Goal: Information Seeking & Learning: Learn about a topic

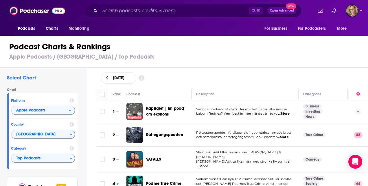
scroll to position [1476, 0]
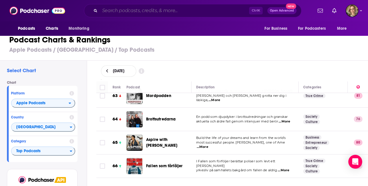
click at [118, 10] on input "Search podcasts, credits, & more..." at bounding box center [174, 10] width 149 height 9
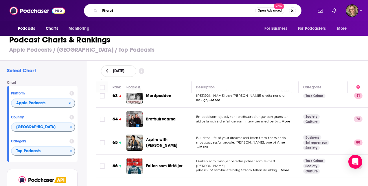
type input "[GEOGRAPHIC_DATA]"
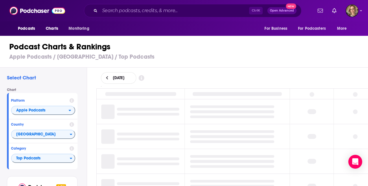
scroll to position [27, 0]
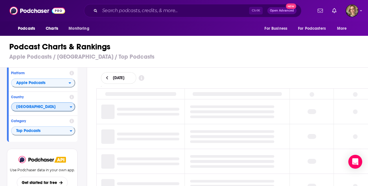
click at [72, 108] on icon "Countries" at bounding box center [71, 107] width 3 height 4
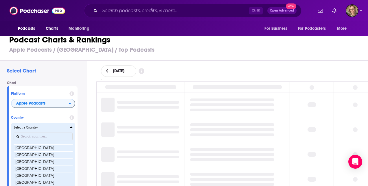
scroll to position [1006, 0]
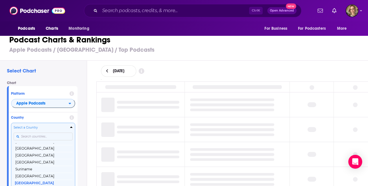
click at [25, 137] on input "Countries" at bounding box center [43, 137] width 59 height 8
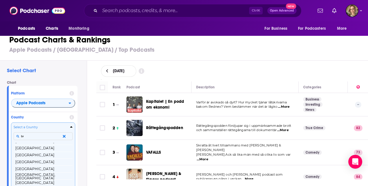
scroll to position [0, 0]
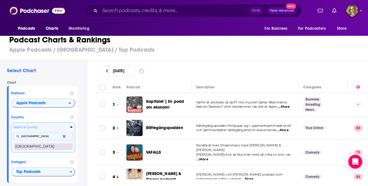
type input "[GEOGRAPHIC_DATA]"
click at [30, 146] on button "[GEOGRAPHIC_DATA]" at bounding box center [43, 146] width 59 height 7
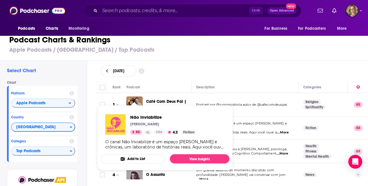
drag, startPoint x: 137, startPoint y: 127, endPoint x: 113, endPoint y: 124, distance: 23.6
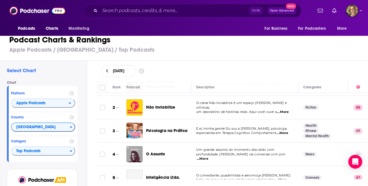
scroll to position [29, 0]
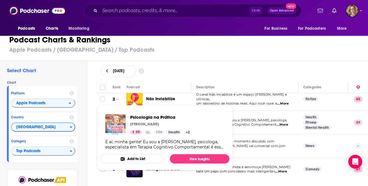
drag, startPoint x: 138, startPoint y: 120, endPoint x: 122, endPoint y: 129, distance: 18.4
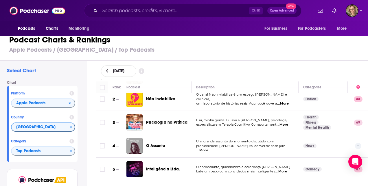
scroll to position [58, 0]
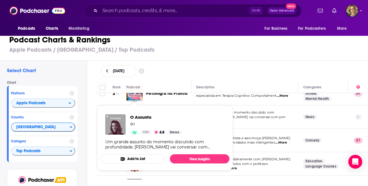
drag, startPoint x: 136, startPoint y: 114, endPoint x: 328, endPoint y: 121, distance: 191.8
click at [328, 121] on td "News" at bounding box center [323, 117] width 49 height 23
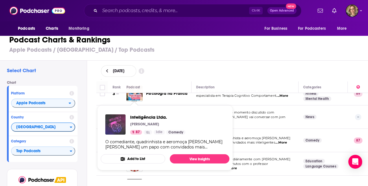
drag, startPoint x: 132, startPoint y: 141, endPoint x: 118, endPoint y: 128, distance: 18.8
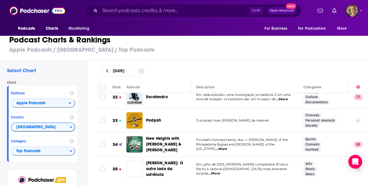
scroll to position [753, 0]
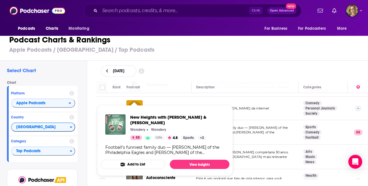
drag, startPoint x: 136, startPoint y: 125, endPoint x: 119, endPoint y: 121, distance: 17.8
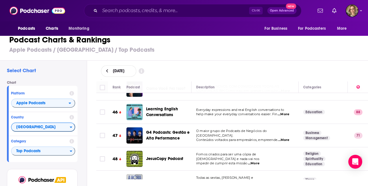
scroll to position [1071, 0]
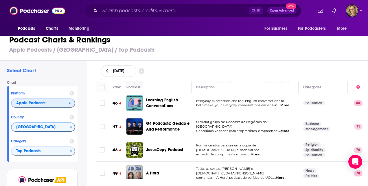
click at [70, 102] on icon "open menu" at bounding box center [70, 103] width 3 height 4
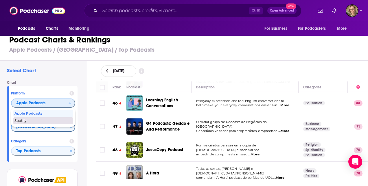
click at [59, 118] on div "Spotify" at bounding box center [43, 121] width 60 height 7
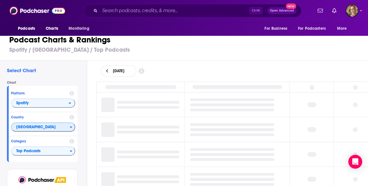
click at [72, 126] on icon "Countries" at bounding box center [71, 127] width 3 height 4
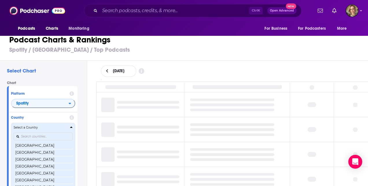
scroll to position [137, 0]
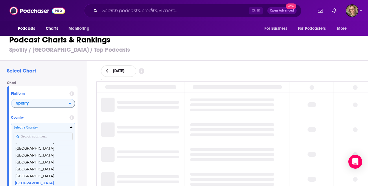
click at [46, 133] on input "Countries" at bounding box center [43, 137] width 59 height 8
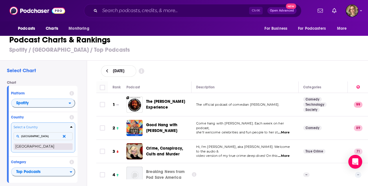
type input "[GEOGRAPHIC_DATA]"
click at [34, 143] on button "[GEOGRAPHIC_DATA]" at bounding box center [43, 146] width 59 height 7
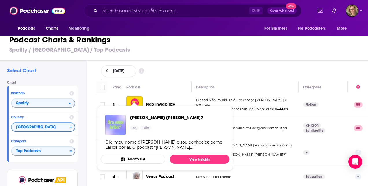
click at [81, 148] on div "Chart Platform Spotify Country [GEOGRAPHIC_DATA] Category Top Podcasts" at bounding box center [44, 122] width 75 height 82
click at [82, 120] on div "Chart Platform Spotify Country [GEOGRAPHIC_DATA] Category Top Podcasts" at bounding box center [44, 122] width 75 height 82
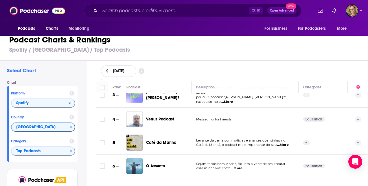
scroll to position [58, 0]
click at [88, 150] on div "Select Chart Chart Platform Spotify Country [GEOGRAPHIC_DATA] Category Top Podc…" at bounding box center [186, 136] width 373 height 151
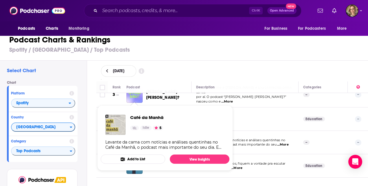
drag, startPoint x: 129, startPoint y: 139, endPoint x: 114, endPoint y: 133, distance: 16.0
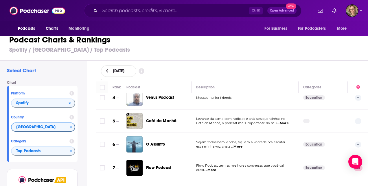
scroll to position [87, 0]
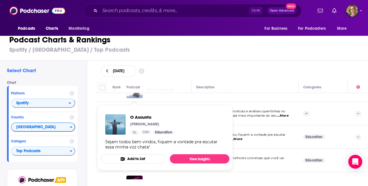
click at [252, 145] on td "Sejam todos bem vindos, fiquem a vontade pra escutar essa minha voz chata ...Mo…" at bounding box center [245, 137] width 107 height 23
drag, startPoint x: 138, startPoint y: 136, endPoint x: 111, endPoint y: 123, distance: 30.2
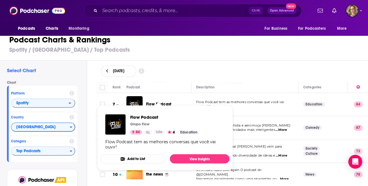
scroll to position [145, 0]
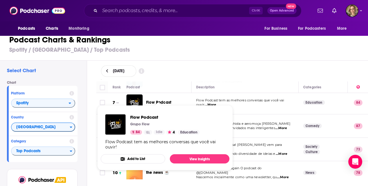
click at [87, 134] on div "Select Chart Chart Platform Spotify Country [GEOGRAPHIC_DATA] Category Top Podc…" at bounding box center [186, 136] width 373 height 151
click at [96, 149] on div "Rank Podcast Description Categories 1 Não Inviabilize O canal Não Inviabilize é…" at bounding box center [232, 131] width 281 height 98
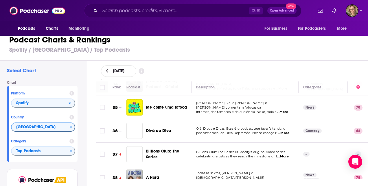
scroll to position [811, 0]
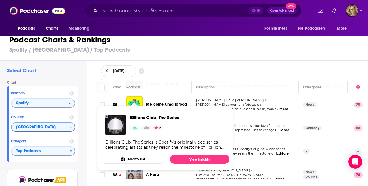
drag, startPoint x: 138, startPoint y: 135, endPoint x: 93, endPoint y: 94, distance: 61.5
click at [93, 94] on div "Rank Podcast Description Categories 1 Não Inviabilize O canal Não Inviabilize é…" at bounding box center [232, 131] width 281 height 98
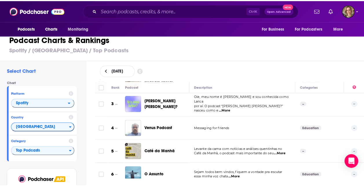
scroll to position [58, 0]
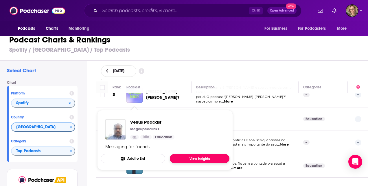
click at [192, 161] on link "View Insights" at bounding box center [200, 158] width 60 height 9
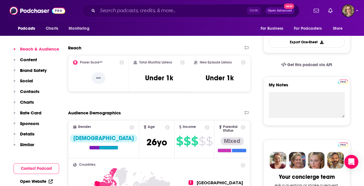
scroll to position [174, 0]
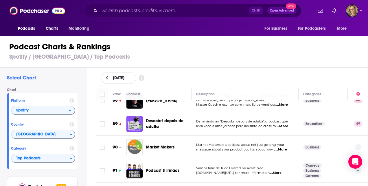
scroll to position [2084, 0]
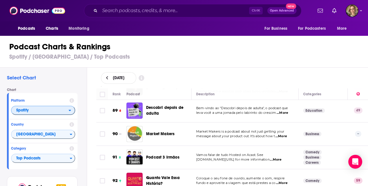
click at [72, 111] on div "open menu" at bounding box center [72, 111] width 6 height 4
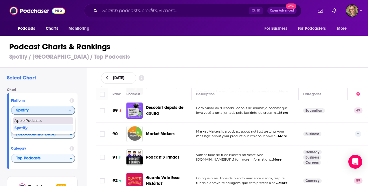
click at [56, 122] on span "Apple Podcasts" at bounding box center [42, 120] width 57 height 3
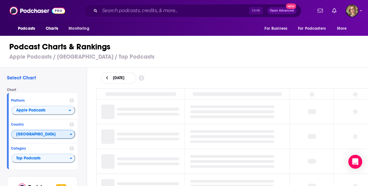
click at [72, 136] on icon "Countries" at bounding box center [71, 135] width 3 height 4
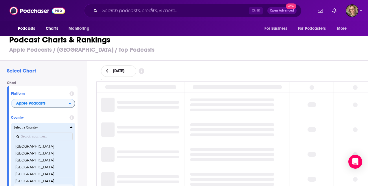
scroll to position [1117, 0]
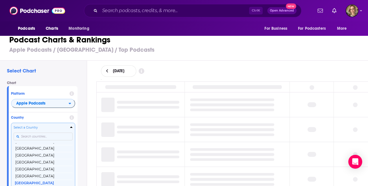
click at [52, 138] on input "Countries" at bounding box center [43, 137] width 59 height 8
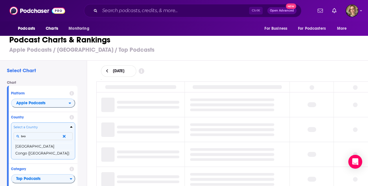
type input "braz"
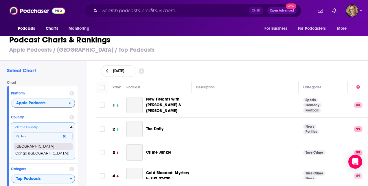
click at [19, 146] on button "[GEOGRAPHIC_DATA]" at bounding box center [43, 146] width 59 height 7
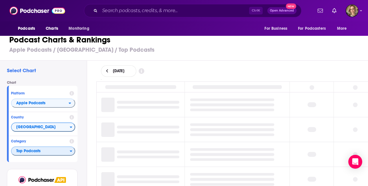
click at [21, 147] on span "Top Podcasts" at bounding box center [41, 152] width 58 height 10
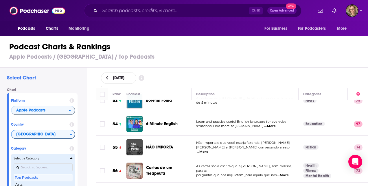
scroll to position [1216, 0]
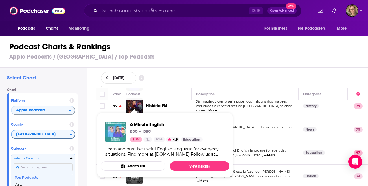
drag, startPoint x: 132, startPoint y: 133, endPoint x: 117, endPoint y: 130, distance: 15.7
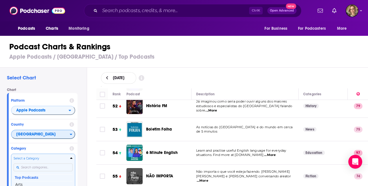
click at [72, 135] on icon "Countries" at bounding box center [71, 134] width 2 height 1
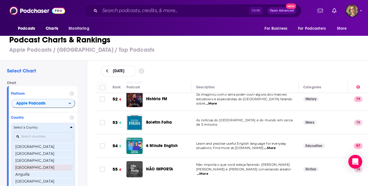
scroll to position [29, 0]
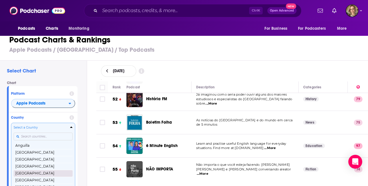
click at [42, 173] on button "[GEOGRAPHIC_DATA]" at bounding box center [43, 173] width 59 height 7
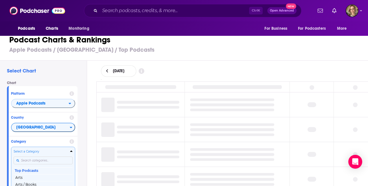
scroll to position [29, 0]
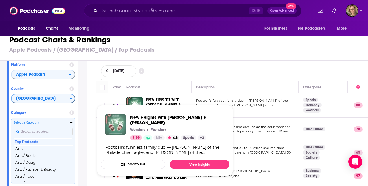
drag, startPoint x: 131, startPoint y: 105, endPoint x: 122, endPoint y: 127, distance: 24.0
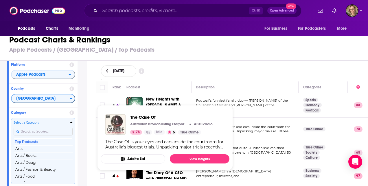
drag, startPoint x: 130, startPoint y: 130, endPoint x: 116, endPoint y: 130, distance: 13.9
drag, startPoint x: 116, startPoint y: 130, endPoint x: 93, endPoint y: 90, distance: 46.7
click at [93, 90] on div "Rank Podcast Description Categories 1 New Heights with [PERSON_NAME] & [PERSON_…" at bounding box center [232, 131] width 281 height 98
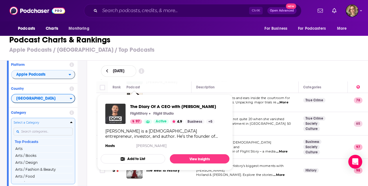
drag, startPoint x: 133, startPoint y: 144, endPoint x: 116, endPoint y: 113, distance: 34.4
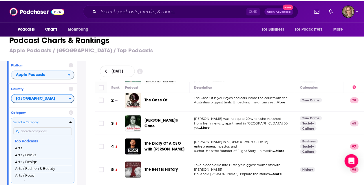
scroll to position [58, 0]
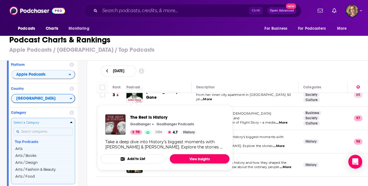
click at [200, 156] on link "View Insights" at bounding box center [200, 159] width 60 height 9
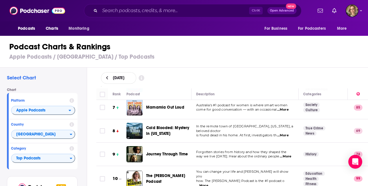
scroll to position [174, 0]
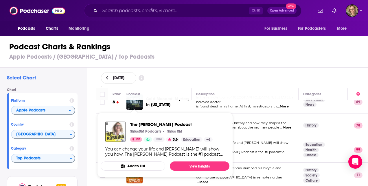
drag, startPoint x: 140, startPoint y: 146, endPoint x: 118, endPoint y: 129, distance: 28.7
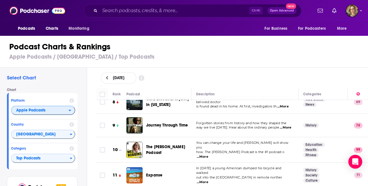
click at [71, 109] on icon "open menu" at bounding box center [70, 111] width 3 height 4
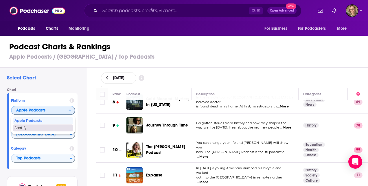
click at [58, 126] on div "Spotify" at bounding box center [43, 128] width 60 height 7
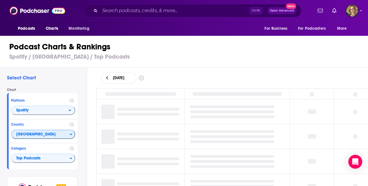
click at [72, 134] on icon "Countries" at bounding box center [71, 134] width 2 height 1
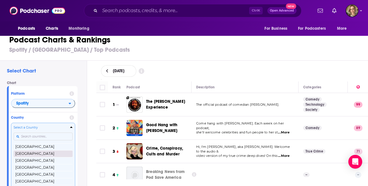
click at [43, 154] on button "[GEOGRAPHIC_DATA]" at bounding box center [43, 154] width 59 height 7
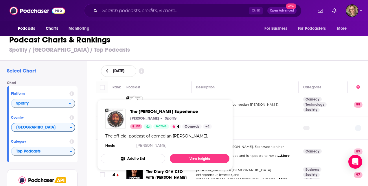
drag, startPoint x: 131, startPoint y: 106, endPoint x: 112, endPoint y: 116, distance: 21.5
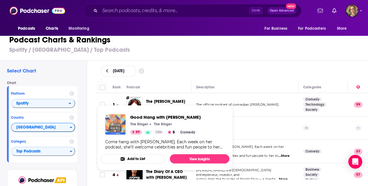
drag, startPoint x: 134, startPoint y: 150, endPoint x: 124, endPoint y: 120, distance: 31.5
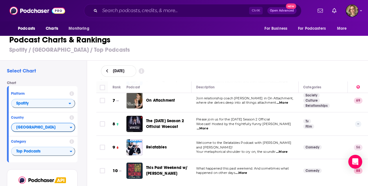
scroll to position [116, 0]
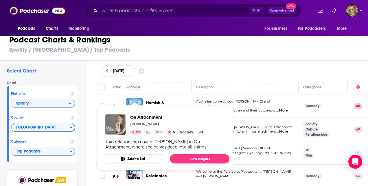
drag, startPoint x: 129, startPoint y: 127, endPoint x: 116, endPoint y: 128, distance: 12.5
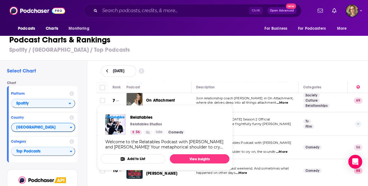
scroll to position [174, 0]
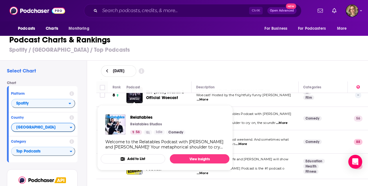
drag, startPoint x: 135, startPoint y: 125, endPoint x: 135, endPoint y: 122, distance: 3.0
drag, startPoint x: 135, startPoint y: 122, endPoint x: 116, endPoint y: 123, distance: 18.8
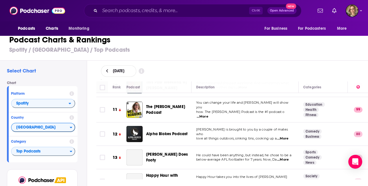
scroll to position [232, 0]
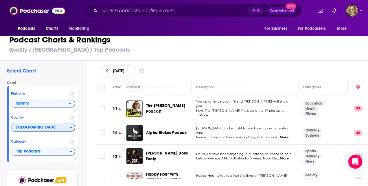
click at [72, 129] on icon "Countries" at bounding box center [71, 128] width 3 height 4
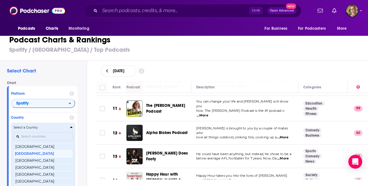
scroll to position [0, 0]
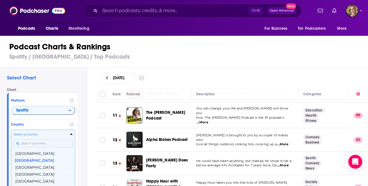
click at [49, 146] on input "Countries" at bounding box center [43, 144] width 59 height 8
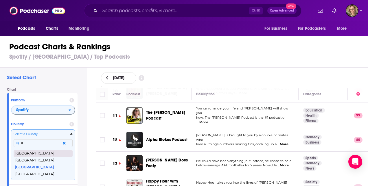
type input "U"
click at [46, 151] on button "[GEOGRAPHIC_DATA]" at bounding box center [43, 153] width 59 height 7
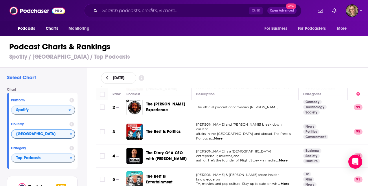
scroll to position [58, 0]
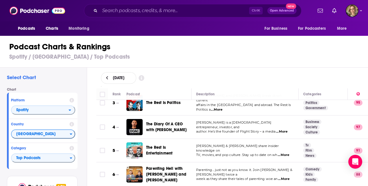
click at [91, 113] on div "Select Chart Chart Platform Spotify Country [GEOGRAPHIC_DATA] Category Top Podc…" at bounding box center [186, 143] width 373 height 151
click at [71, 110] on icon "open menu" at bounding box center [70, 110] width 2 height 1
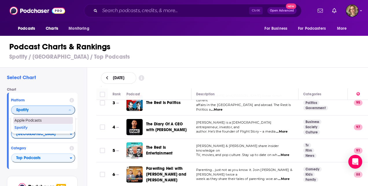
click at [54, 122] on span "Apple Podcasts" at bounding box center [42, 120] width 57 height 3
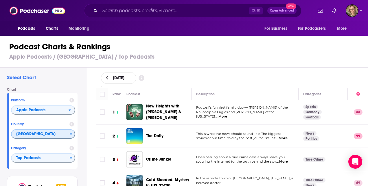
click at [71, 135] on icon "Countries" at bounding box center [71, 134] width 2 height 1
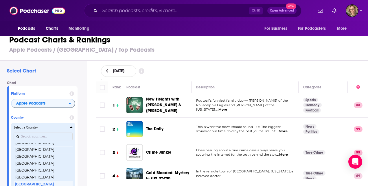
scroll to position [1117, 0]
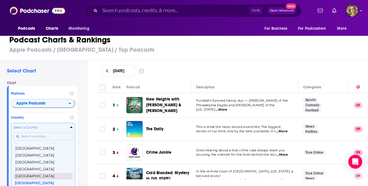
click at [46, 174] on button "[GEOGRAPHIC_DATA]" at bounding box center [43, 176] width 59 height 7
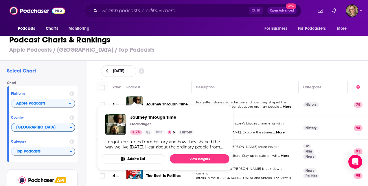
drag, startPoint x: 138, startPoint y: 106, endPoint x: 126, endPoint y: 126, distance: 23.7
drag, startPoint x: 126, startPoint y: 126, endPoint x: 117, endPoint y: 122, distance: 9.6
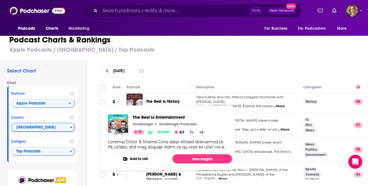
scroll to position [58, 0]
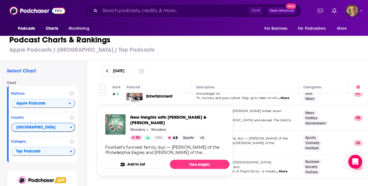
drag, startPoint x: 133, startPoint y: 138, endPoint x: 113, endPoint y: 127, distance: 22.4
click at [113, 127] on img "New Heights with Jason & Travis Kelce" at bounding box center [115, 125] width 20 height 20
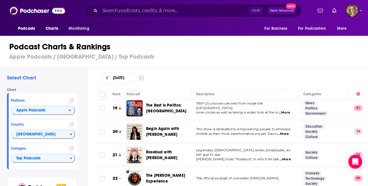
scroll to position [463, 0]
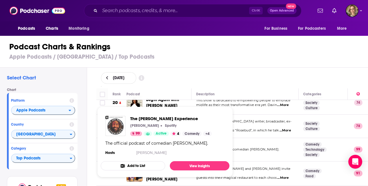
drag, startPoint x: 137, startPoint y: 144, endPoint x: 113, endPoint y: 127, distance: 28.7
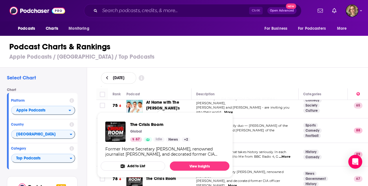
scroll to position [1795, 0]
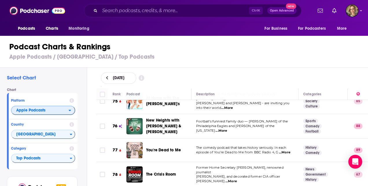
click at [69, 112] on icon "open menu" at bounding box center [70, 111] width 3 height 4
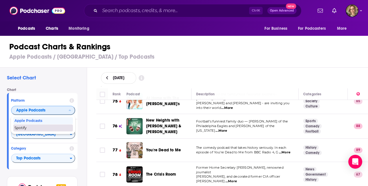
click at [58, 127] on span "Spotify" at bounding box center [42, 127] width 57 height 3
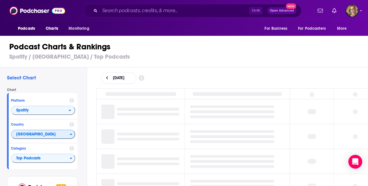
click at [72, 135] on icon "Countries" at bounding box center [71, 135] width 3 height 4
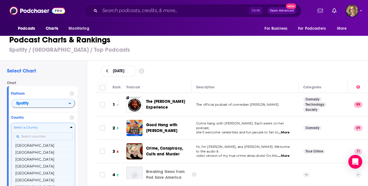
scroll to position [132, 0]
click at [71, 135] on input "Countries" at bounding box center [43, 137] width 59 height 8
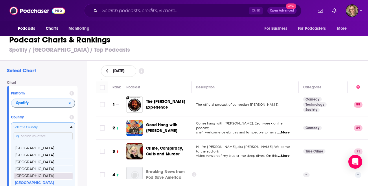
click at [60, 174] on button "[GEOGRAPHIC_DATA]" at bounding box center [43, 176] width 59 height 7
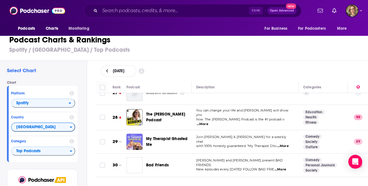
scroll to position [637, 0]
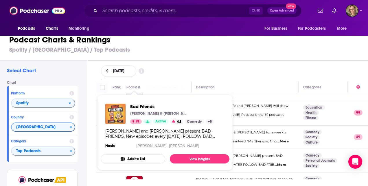
drag, startPoint x: 133, startPoint y: 153, endPoint x: 117, endPoint y: 120, distance: 36.8
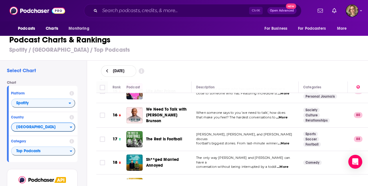
scroll to position [0, 0]
click at [71, 105] on icon "open menu" at bounding box center [70, 104] width 3 height 4
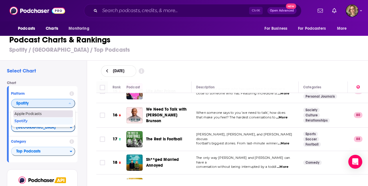
click at [68, 112] on span "Apple Podcasts" at bounding box center [42, 113] width 57 height 3
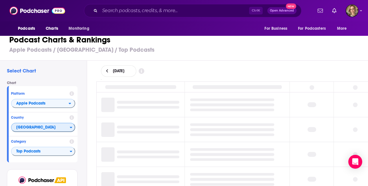
click at [72, 127] on icon "Countries" at bounding box center [71, 128] width 3 height 4
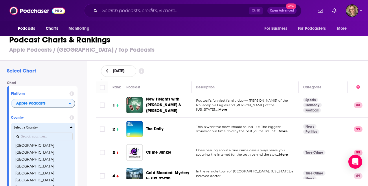
scroll to position [1117, 0]
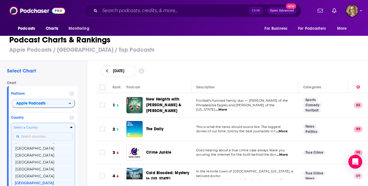
click at [34, 137] on input "Countries" at bounding box center [43, 137] width 59 height 8
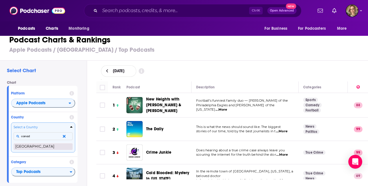
type input "canad"
click at [32, 146] on button "[GEOGRAPHIC_DATA]" at bounding box center [43, 146] width 59 height 7
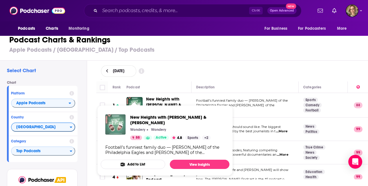
drag, startPoint x: 137, startPoint y: 106, endPoint x: 115, endPoint y: 126, distance: 29.7
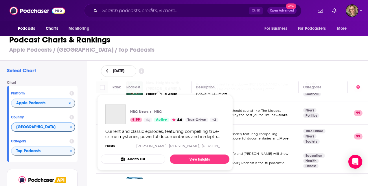
scroll to position [29, 0]
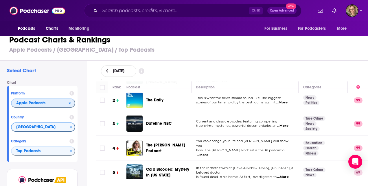
click at [70, 104] on icon "open menu" at bounding box center [70, 103] width 3 height 4
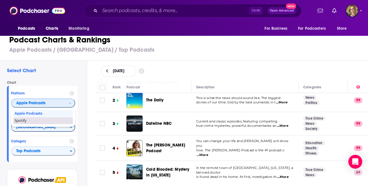
click at [61, 118] on div "Spotify" at bounding box center [43, 121] width 60 height 7
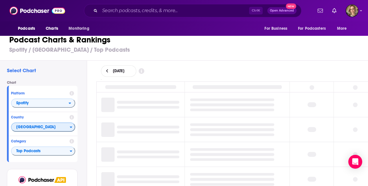
click at [70, 129] on icon "Countries" at bounding box center [71, 127] width 3 height 4
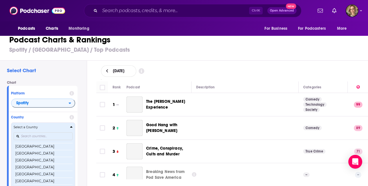
click at [70, 128] on icon "Countries" at bounding box center [71, 127] width 3 height 4
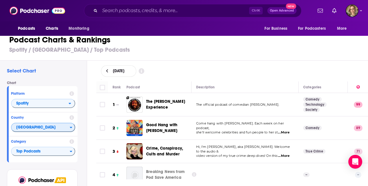
click at [70, 128] on icon "Countries" at bounding box center [71, 128] width 3 height 4
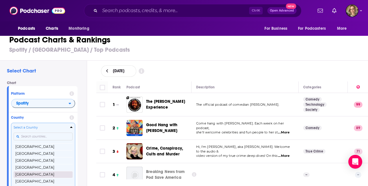
click at [45, 173] on button "[GEOGRAPHIC_DATA]" at bounding box center [43, 174] width 59 height 7
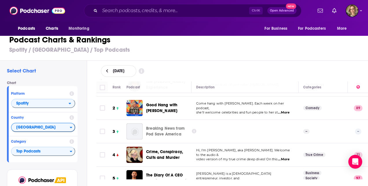
scroll to position [29, 0]
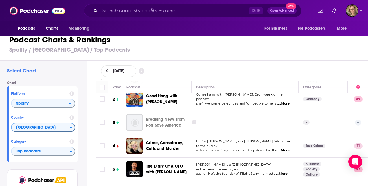
click at [284, 149] on span "...More" at bounding box center [284, 150] width 12 height 5
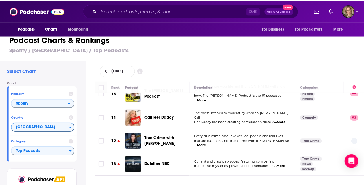
scroll to position [232, 0]
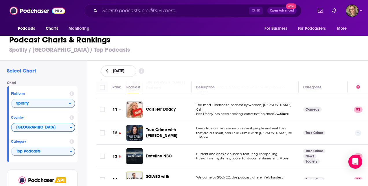
click at [208, 135] on span "...More" at bounding box center [203, 137] width 12 height 5
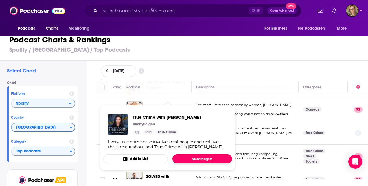
click at [193, 157] on link "View Insights" at bounding box center [203, 159] width 60 height 9
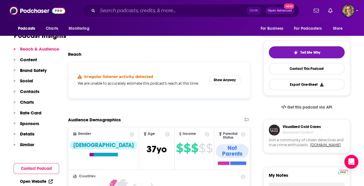
scroll to position [116, 0]
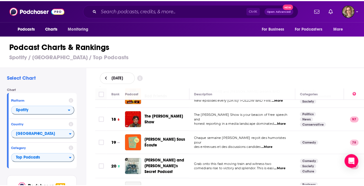
scroll to position [405, 0]
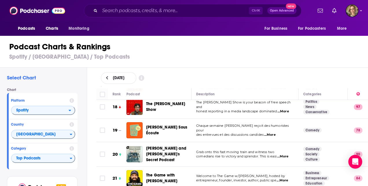
click at [288, 155] on span "...More" at bounding box center [283, 157] width 12 height 5
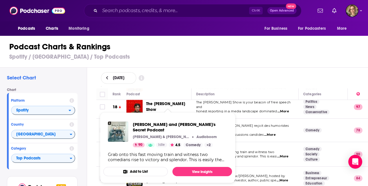
click at [151, 152] on div "Grab onto this fast moving train and witness two comedians rise to victory and …" at bounding box center [168, 157] width 120 height 10
click at [188, 167] on link "View Insights" at bounding box center [203, 171] width 60 height 9
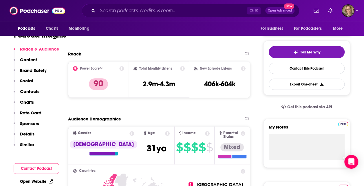
scroll to position [174, 0]
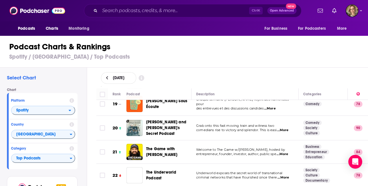
scroll to position [434, 0]
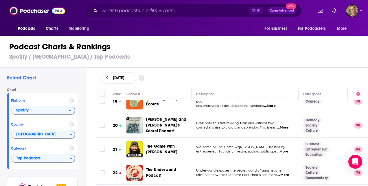
click at [285, 173] on span "...More" at bounding box center [284, 175] width 12 height 5
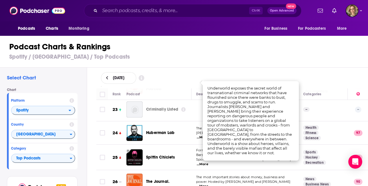
scroll to position [550, 0]
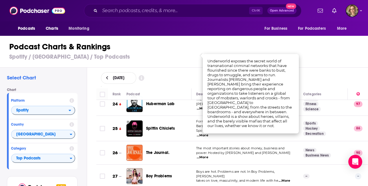
click at [208, 155] on span "...More" at bounding box center [203, 157] width 12 height 5
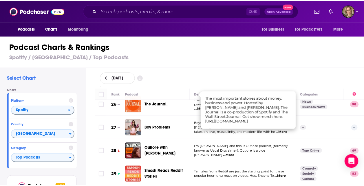
scroll to position [608, 0]
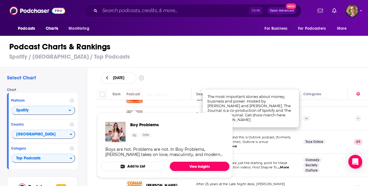
click at [208, 164] on link "View Insights" at bounding box center [200, 166] width 60 height 9
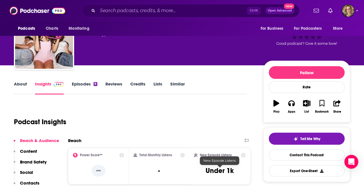
scroll to position [58, 0]
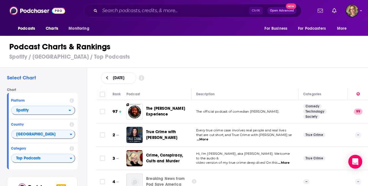
click at [287, 161] on span "...More" at bounding box center [284, 163] width 12 height 5
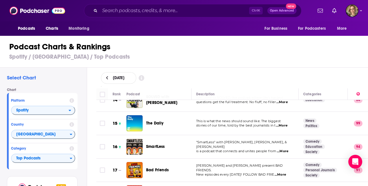
scroll to position [289, 0]
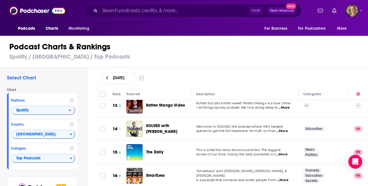
click at [283, 129] on span "...More" at bounding box center [282, 131] width 12 height 5
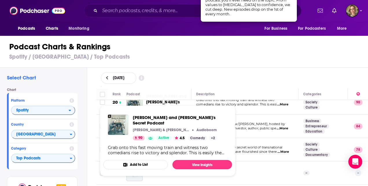
scroll to position [463, 0]
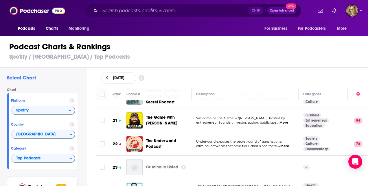
click at [286, 144] on span "...More" at bounding box center [284, 146] width 12 height 5
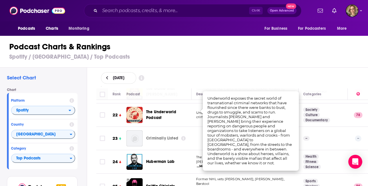
scroll to position [521, 0]
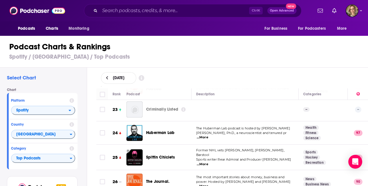
click at [94, 121] on div "Rank Podcast Description Categories 97 The Joe Rogan Experience The official po…" at bounding box center [232, 138] width 281 height 98
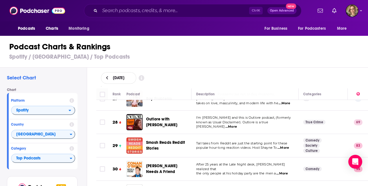
scroll to position [637, 0]
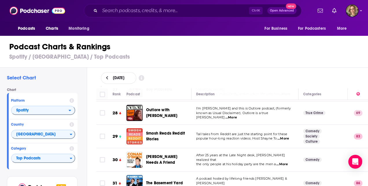
click at [288, 137] on span "...More" at bounding box center [284, 139] width 12 height 5
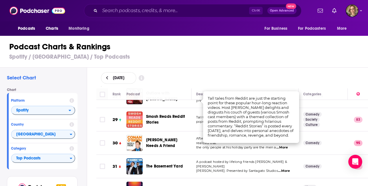
scroll to position [666, 0]
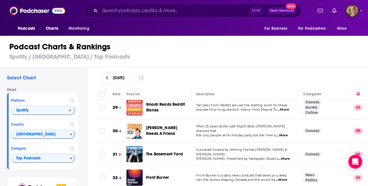
click at [278, 157] on span "...More" at bounding box center [284, 159] width 12 height 5
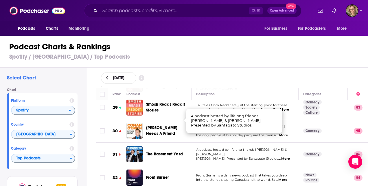
scroll to position [695, 0]
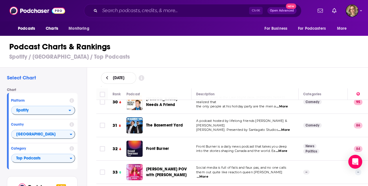
click at [208, 175] on span "...More" at bounding box center [203, 177] width 12 height 5
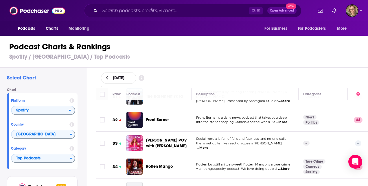
scroll to position [753, 0]
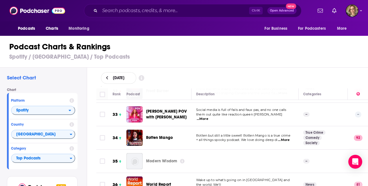
click at [284, 138] on span "...More" at bounding box center [284, 140] width 12 height 5
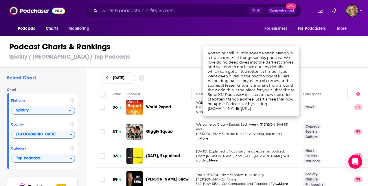
scroll to position [839, 0]
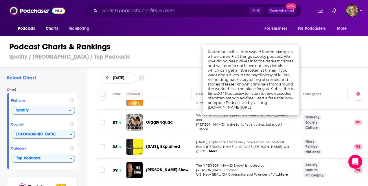
click at [283, 173] on span "...More" at bounding box center [282, 175] width 12 height 5
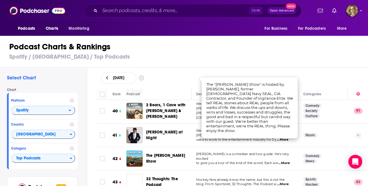
scroll to position [926, 0]
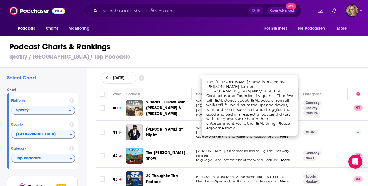
click at [286, 158] on span "...More" at bounding box center [284, 160] width 12 height 5
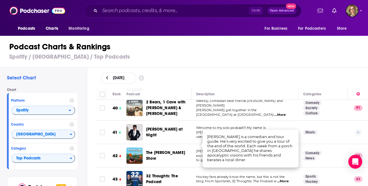
click at [284, 179] on span "...More" at bounding box center [283, 181] width 12 height 5
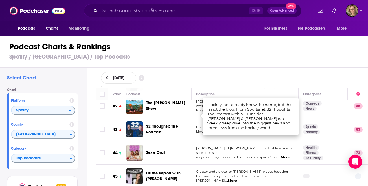
scroll to position [984, 0]
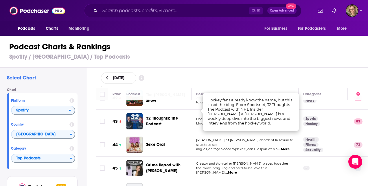
click at [237, 171] on span "...More" at bounding box center [231, 173] width 12 height 5
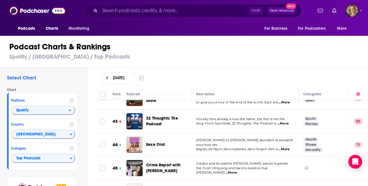
click at [288, 122] on span "...More" at bounding box center [283, 124] width 12 height 5
click at [72, 111] on div "open menu" at bounding box center [72, 111] width 6 height 4
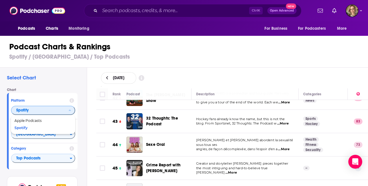
click at [59, 126] on div "Spotify" at bounding box center [43, 128] width 60 height 7
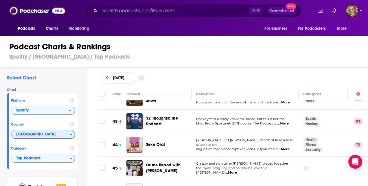
click at [70, 134] on icon "Countries" at bounding box center [71, 135] width 3 height 4
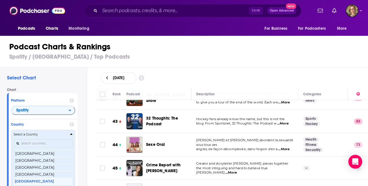
click at [34, 139] on div "Countries" at bounding box center [43, 143] width 59 height 13
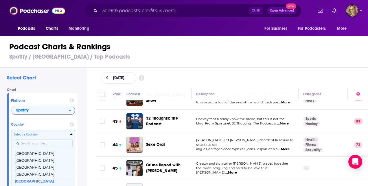
click at [33, 144] on input "Countries" at bounding box center [43, 144] width 59 height 8
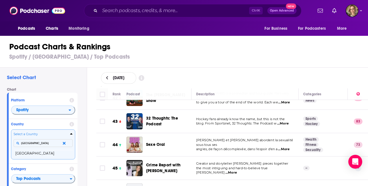
type input "italy"
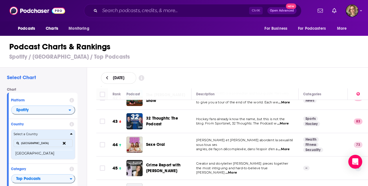
click at [27, 157] on button "Select a Country italy Italy" at bounding box center [43, 145] width 64 height 30
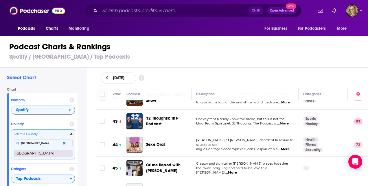
click at [27, 153] on button "[GEOGRAPHIC_DATA]" at bounding box center [43, 153] width 59 height 7
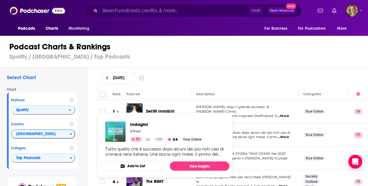
drag, startPoint x: 131, startPoint y: 136, endPoint x: 117, endPoint y: 134, distance: 14.4
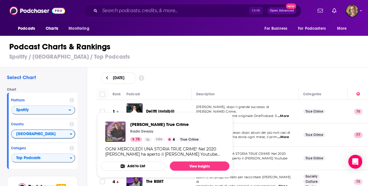
drag, startPoint x: 138, startPoint y: 158, endPoint x: 118, endPoint y: 136, distance: 29.9
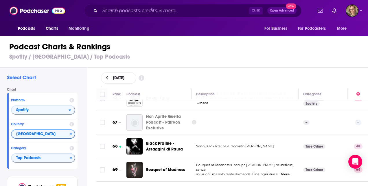
scroll to position [1621, 0]
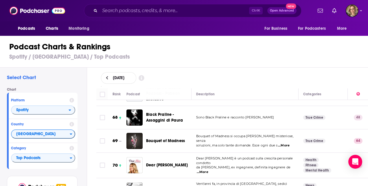
click at [208, 170] on span "...More" at bounding box center [203, 172] width 12 height 5
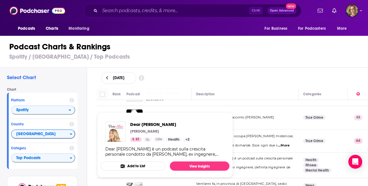
drag, startPoint x: 137, startPoint y: 120, endPoint x: 116, endPoint y: 129, distance: 22.5
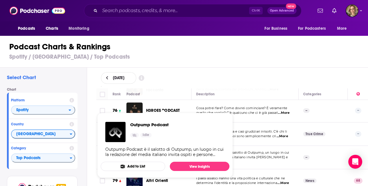
scroll to position [1824, 0]
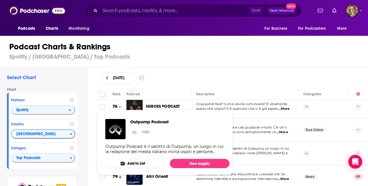
click at [92, 111] on div "Rank Podcast Description Categories 1 Delitti Invisibili Elisa De Marco, dopo i…" at bounding box center [232, 138] width 281 height 98
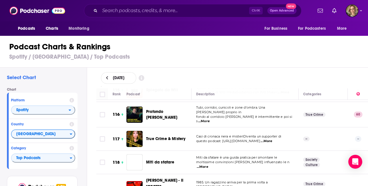
scroll to position [2779, 0]
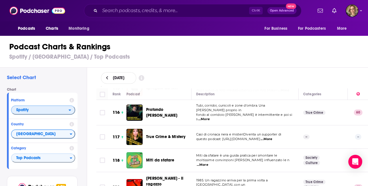
click at [70, 110] on icon "open menu" at bounding box center [70, 110] width 2 height 1
click at [64, 119] on span "Apple Podcasts" at bounding box center [42, 120] width 57 height 3
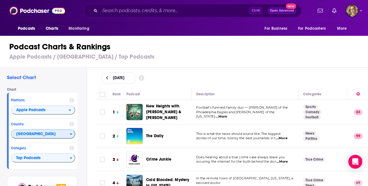
click at [72, 137] on button "[GEOGRAPHIC_DATA]" at bounding box center [43, 134] width 64 height 9
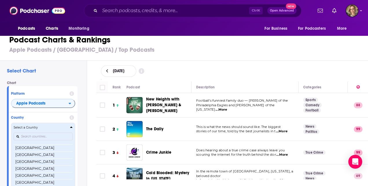
scroll to position [1117, 0]
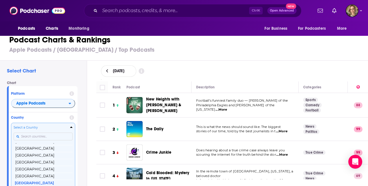
click at [37, 136] on input "Countries" at bounding box center [43, 137] width 59 height 8
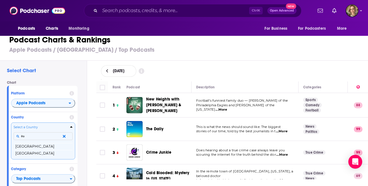
scroll to position [0, 0]
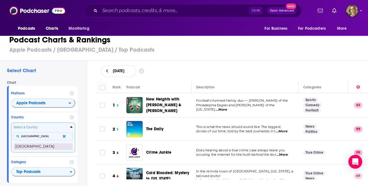
type input "italy"
click at [19, 145] on button "[GEOGRAPHIC_DATA]" at bounding box center [43, 146] width 59 height 7
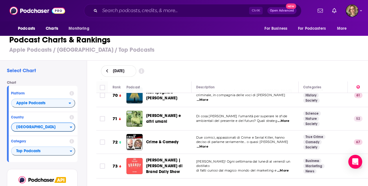
scroll to position [1708, 0]
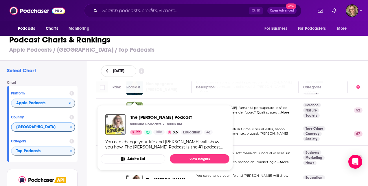
drag, startPoint x: 136, startPoint y: 129, endPoint x: 112, endPoint y: 125, distance: 24.0
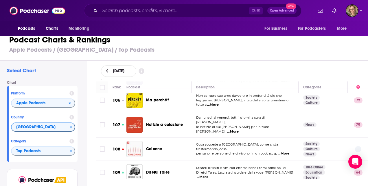
scroll to position [2576, 0]
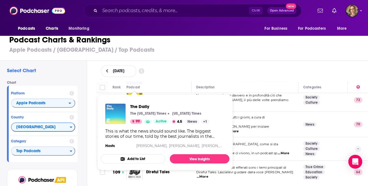
drag, startPoint x: 134, startPoint y: 131, endPoint x: 113, endPoint y: 114, distance: 27.2
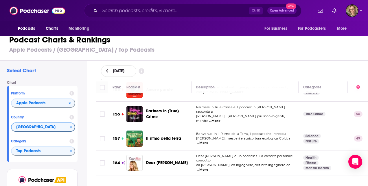
scroll to position [3763, 0]
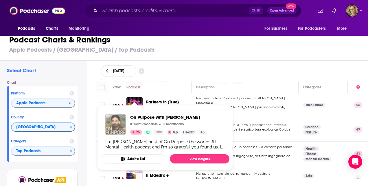
drag, startPoint x: 135, startPoint y: 113, endPoint x: 118, endPoint y: 126, distance: 21.8
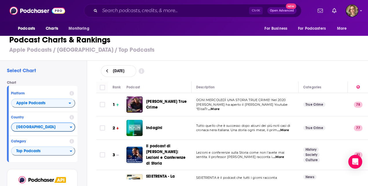
scroll to position [29, 0]
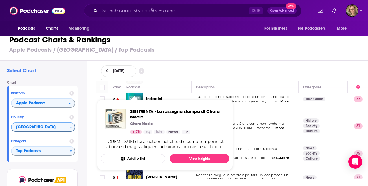
drag, startPoint x: 138, startPoint y: 153, endPoint x: 115, endPoint y: 123, distance: 37.8
click at [115, 123] on img "SEIETRENTA - La rassegna stampa di Chora Media" at bounding box center [115, 119] width 20 height 20
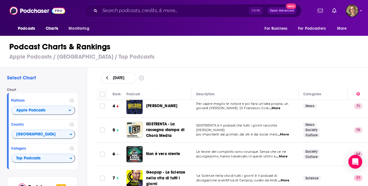
scroll to position [87, 0]
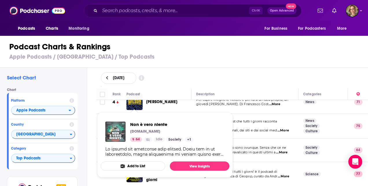
drag, startPoint x: 134, startPoint y: 149, endPoint x: 105, endPoint y: 135, distance: 32.0
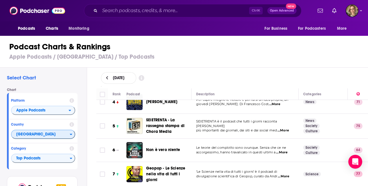
click at [73, 134] on div "Countries" at bounding box center [72, 135] width 5 height 4
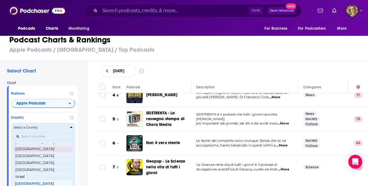
scroll to position [471, 0]
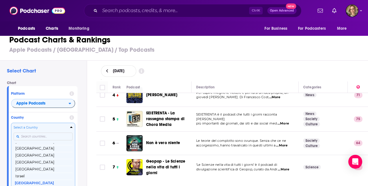
click at [43, 135] on input "Countries" at bounding box center [43, 137] width 59 height 8
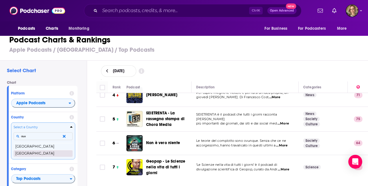
type input "aus"
click at [36, 151] on button "[GEOGRAPHIC_DATA]" at bounding box center [43, 153] width 59 height 7
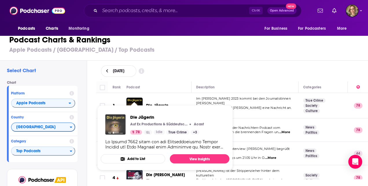
drag, startPoint x: 132, startPoint y: 104, endPoint x: 110, endPoint y: 130, distance: 34.5
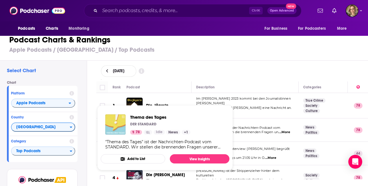
drag, startPoint x: 137, startPoint y: 129, endPoint x: 118, endPoint y: 128, distance: 19.2
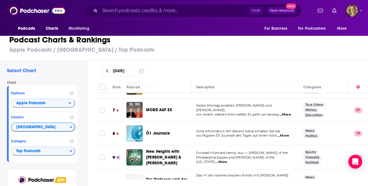
scroll to position [145, 0]
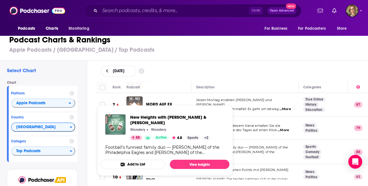
drag, startPoint x: 134, startPoint y: 144, endPoint x: 118, endPoint y: 127, distance: 24.0
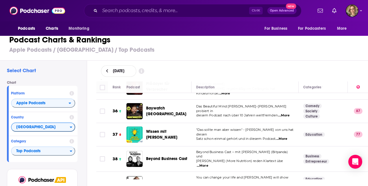
scroll to position [839, 0]
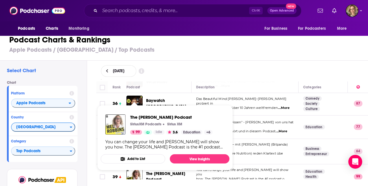
drag, startPoint x: 134, startPoint y: 155, endPoint x: 117, endPoint y: 130, distance: 30.8
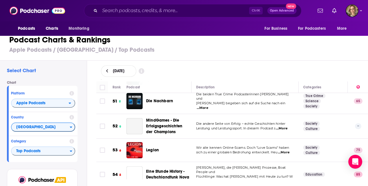
scroll to position [1216, 0]
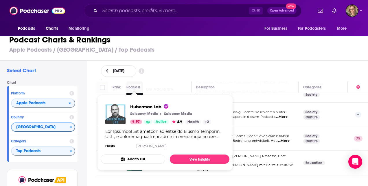
drag, startPoint x: 131, startPoint y: 151, endPoint x: 118, endPoint y: 117, distance: 36.4
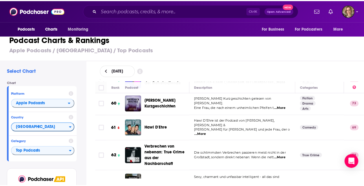
scroll to position [1447, 0]
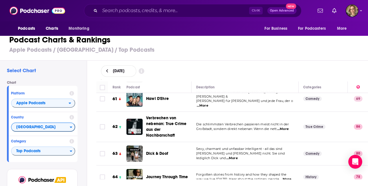
click at [288, 177] on span "...More" at bounding box center [286, 179] width 12 height 5
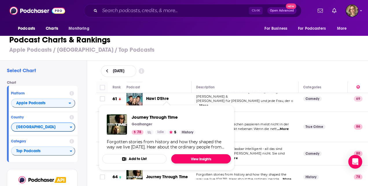
click at [190, 160] on link "View Insights" at bounding box center [201, 159] width 60 height 9
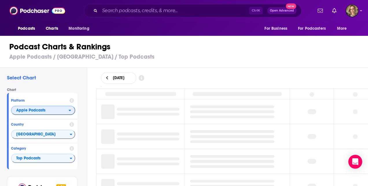
click at [71, 111] on div "open menu" at bounding box center [72, 111] width 6 height 4
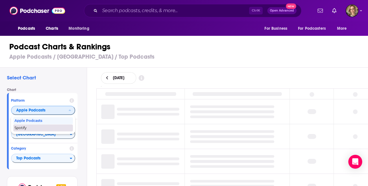
click at [54, 131] on div "Spotify" at bounding box center [43, 128] width 60 height 7
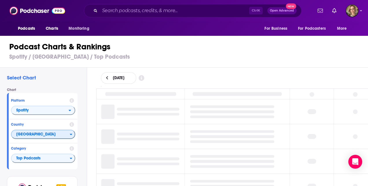
click at [71, 134] on icon "Countries" at bounding box center [71, 134] width 2 height 1
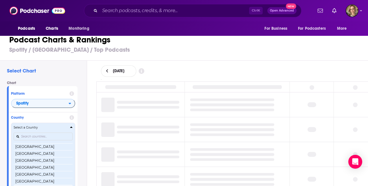
scroll to position [137, 0]
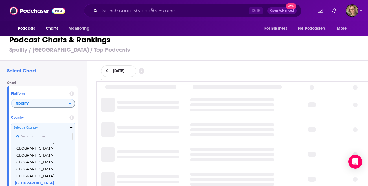
click at [32, 135] on input "Countries" at bounding box center [43, 137] width 59 height 8
type input "au"
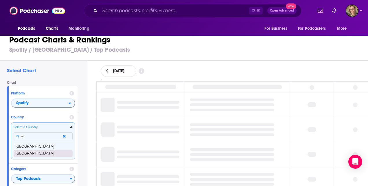
click at [28, 152] on button "[GEOGRAPHIC_DATA]" at bounding box center [43, 153] width 59 height 7
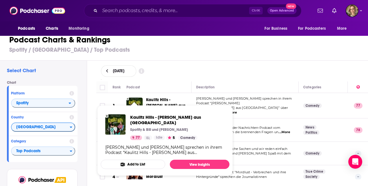
drag, startPoint x: 127, startPoint y: 103, endPoint x: 133, endPoint y: 103, distance: 5.8
drag, startPoint x: 133, startPoint y: 103, endPoint x: 118, endPoint y: 125, distance: 26.0
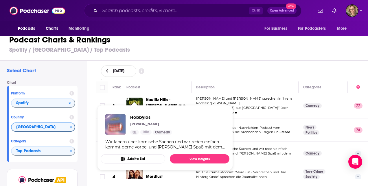
drag, startPoint x: 139, startPoint y: 150, endPoint x: 116, endPoint y: 130, distance: 30.4
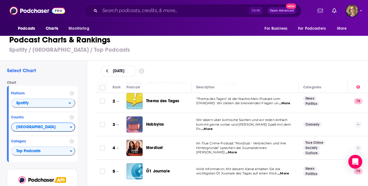
scroll to position [58, 0]
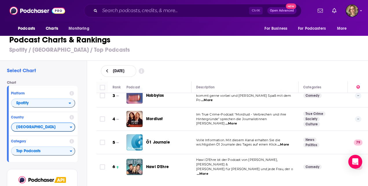
click at [237, 122] on span "...More" at bounding box center [231, 124] width 12 height 5
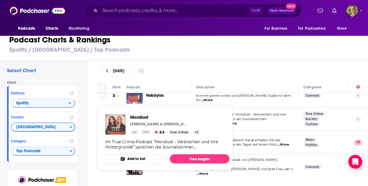
drag, startPoint x: 138, startPoint y: 120, endPoint x: 119, endPoint y: 119, distance: 18.6
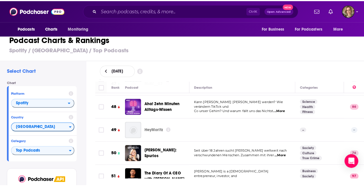
scroll to position [1158, 0]
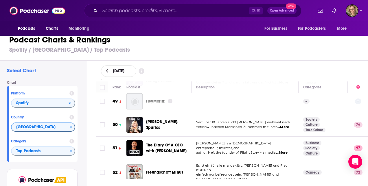
click at [285, 151] on span "...More" at bounding box center [282, 153] width 12 height 5
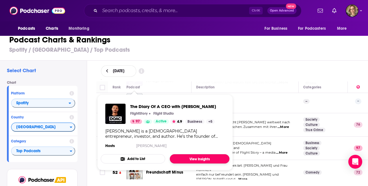
click at [182, 158] on link "View Insights" at bounding box center [200, 159] width 60 height 9
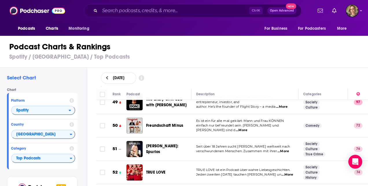
scroll to position [1129, 0]
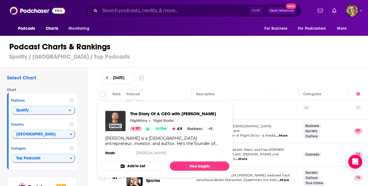
drag, startPoint x: 139, startPoint y: 115, endPoint x: 111, endPoint y: 119, distance: 28.1
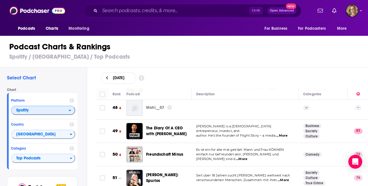
click at [71, 113] on button "Spotify" at bounding box center [43, 110] width 64 height 9
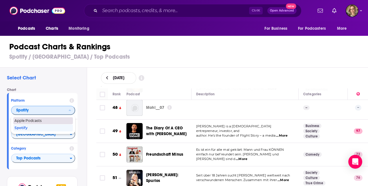
click at [67, 120] on span "Apple Podcasts" at bounding box center [42, 120] width 57 height 3
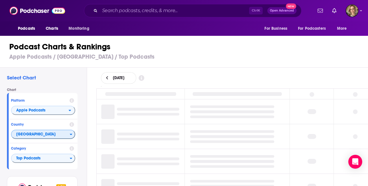
click at [73, 135] on div "Countries" at bounding box center [72, 135] width 5 height 4
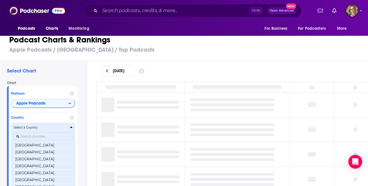
scroll to position [1117, 0]
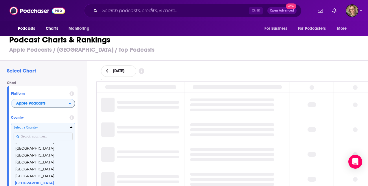
click at [37, 135] on input "Countries" at bounding box center [43, 137] width 59 height 8
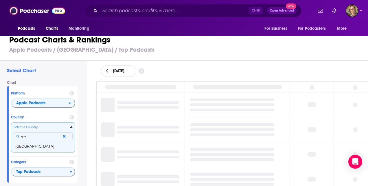
type input "spain"
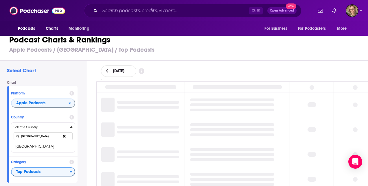
click at [28, 148] on button "[GEOGRAPHIC_DATA]" at bounding box center [43, 146] width 59 height 7
click at [20, 167] on span "Top Podcasts" at bounding box center [41, 172] width 58 height 10
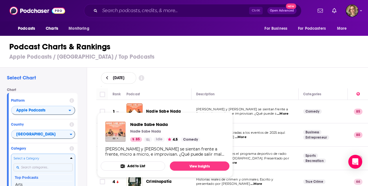
drag, startPoint x: 139, startPoint y: 114, endPoint x: 122, endPoint y: 129, distance: 23.4
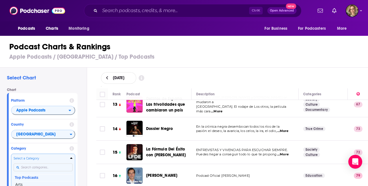
scroll to position [318, 0]
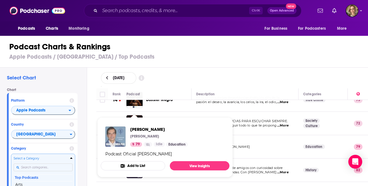
drag, startPoint x: 137, startPoint y: 145, endPoint x: 112, endPoint y: 137, distance: 26.0
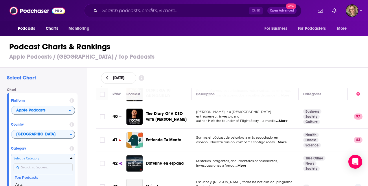
scroll to position [926, 0]
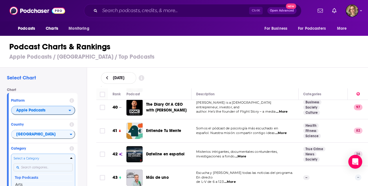
click at [73, 110] on div "open menu" at bounding box center [72, 111] width 6 height 4
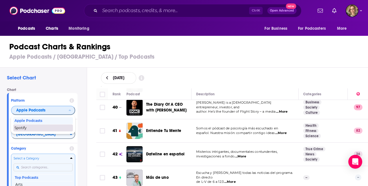
click at [52, 130] on span "Spotify" at bounding box center [42, 127] width 57 height 3
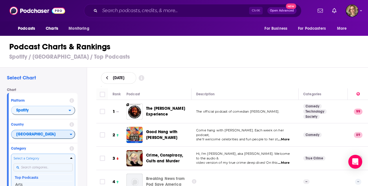
click at [72, 135] on icon "Countries" at bounding box center [71, 135] width 3 height 4
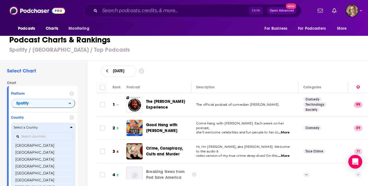
scroll to position [137, 0]
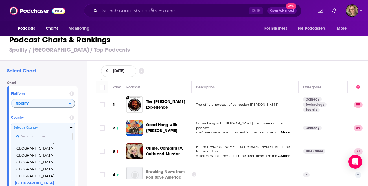
click at [34, 136] on input "Countries" at bounding box center [43, 137] width 59 height 8
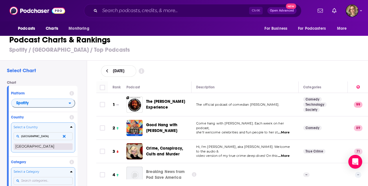
type input "spain"
click at [31, 145] on button "[GEOGRAPHIC_DATA]" at bounding box center [43, 146] width 59 height 7
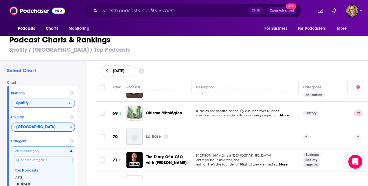
scroll to position [1621, 0]
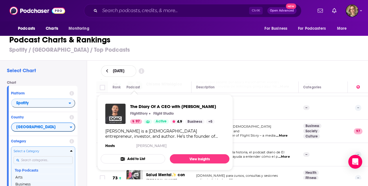
drag, startPoint x: 130, startPoint y: 119, endPoint x: 112, endPoint y: 115, distance: 19.0
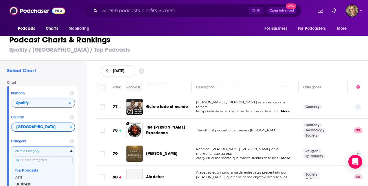
scroll to position [1795, 0]
